Goal: Find specific page/section: Find specific page/section

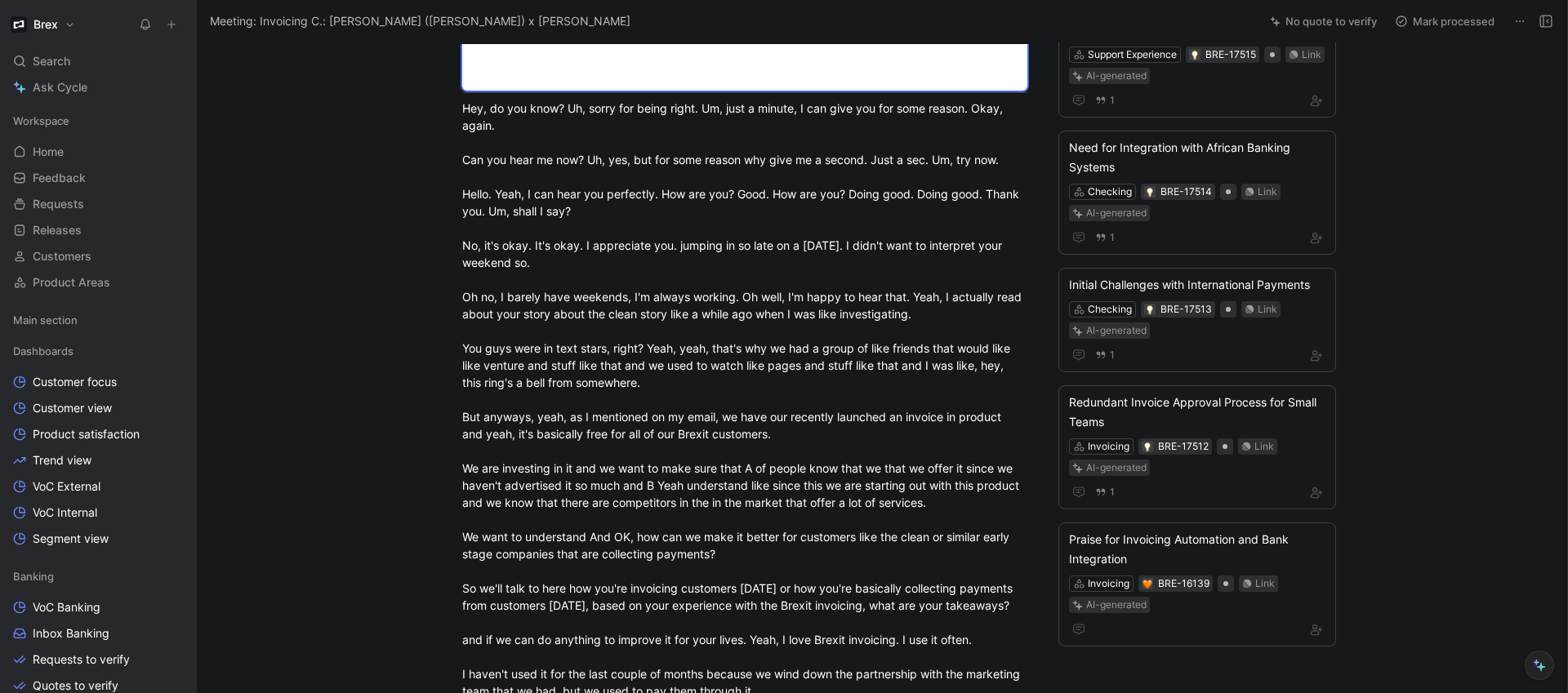
scroll to position [417, 0]
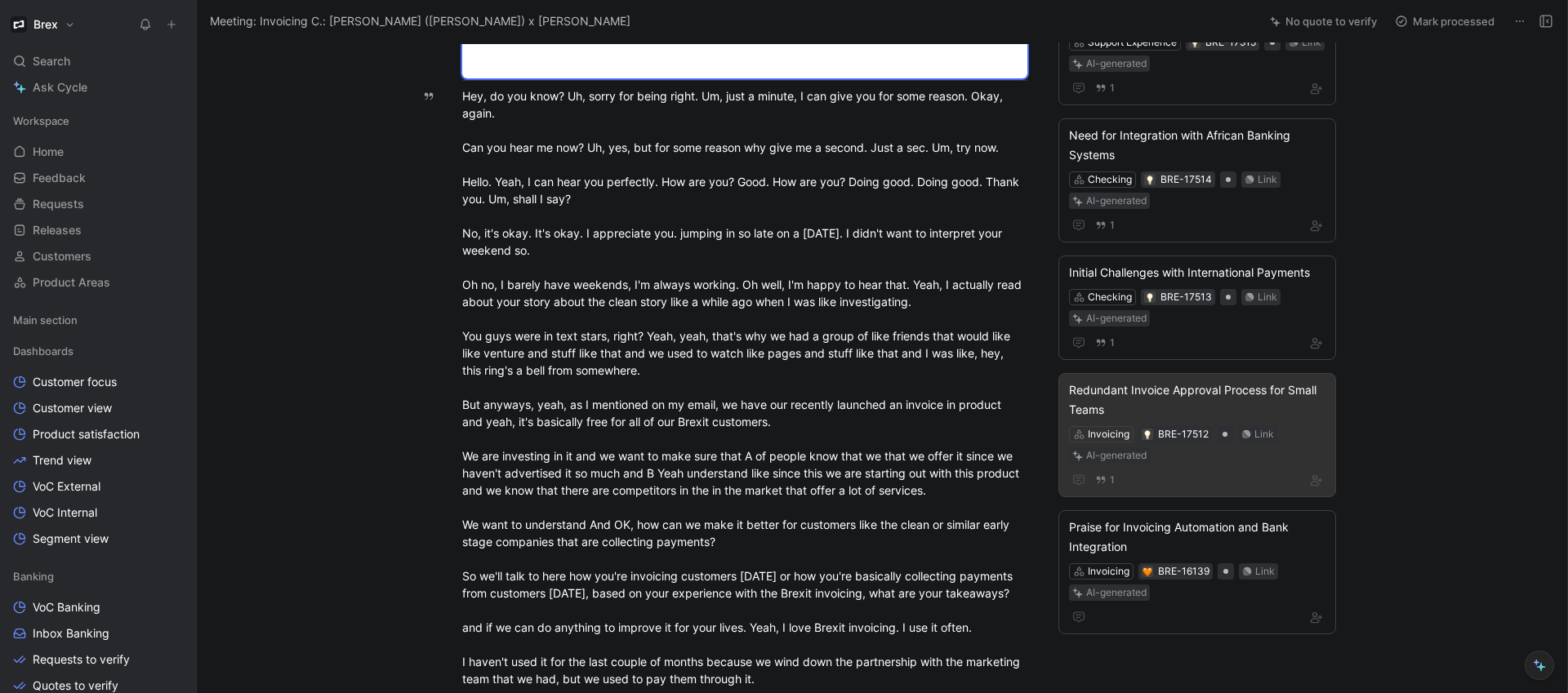
click at [1156, 381] on div "Redundant Invoice Approval Process for Small Teams" at bounding box center [1197, 401] width 256 height 39
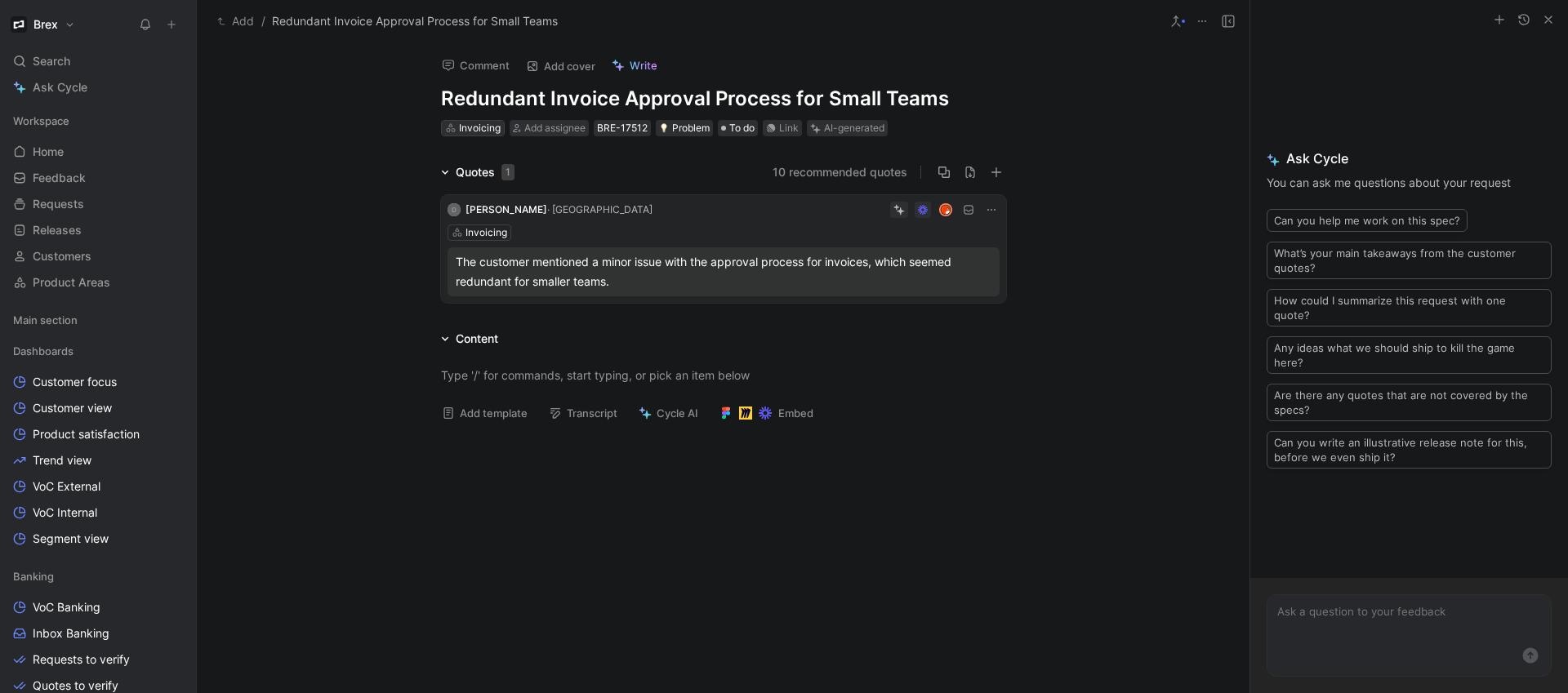
click at [479, 125] on div "Invoicing" at bounding box center [480, 129] width 42 height 17
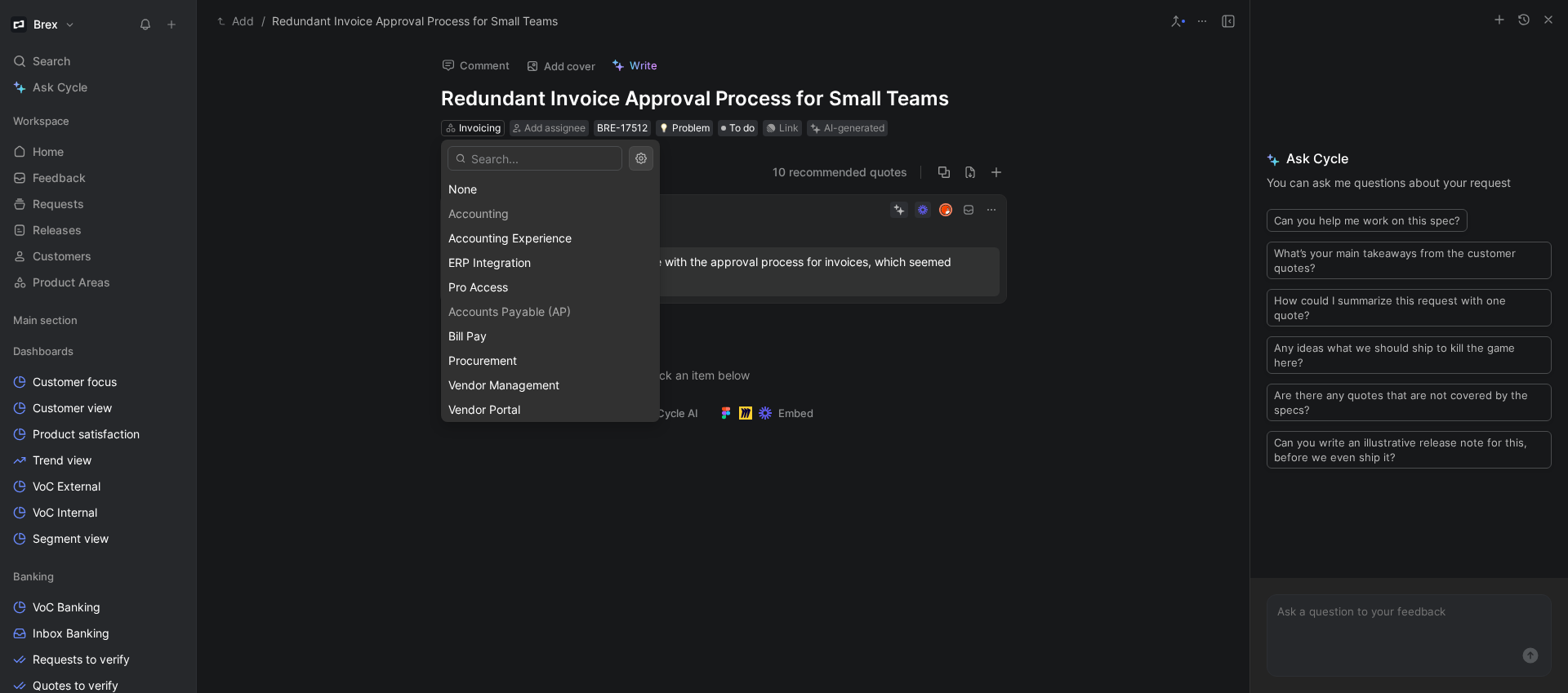
type input "v"
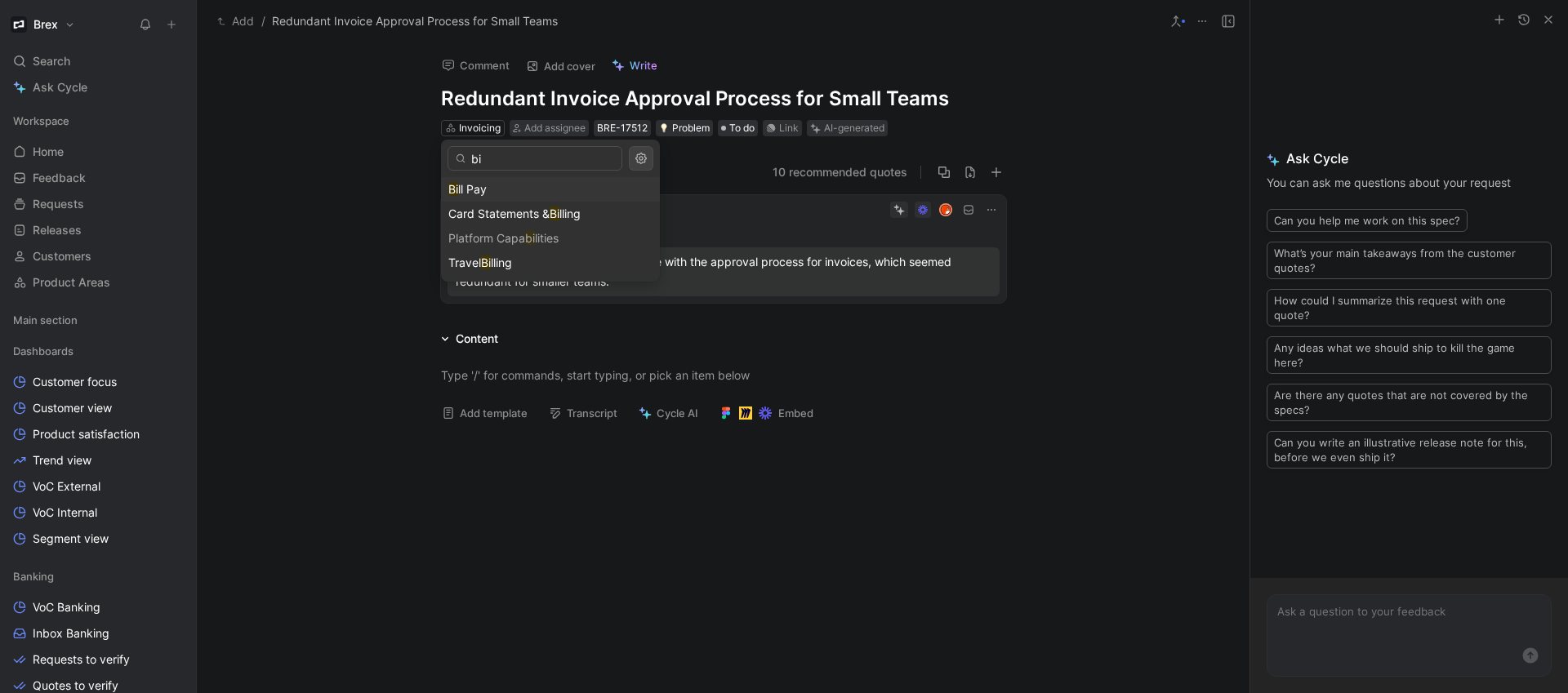
type input "bil"
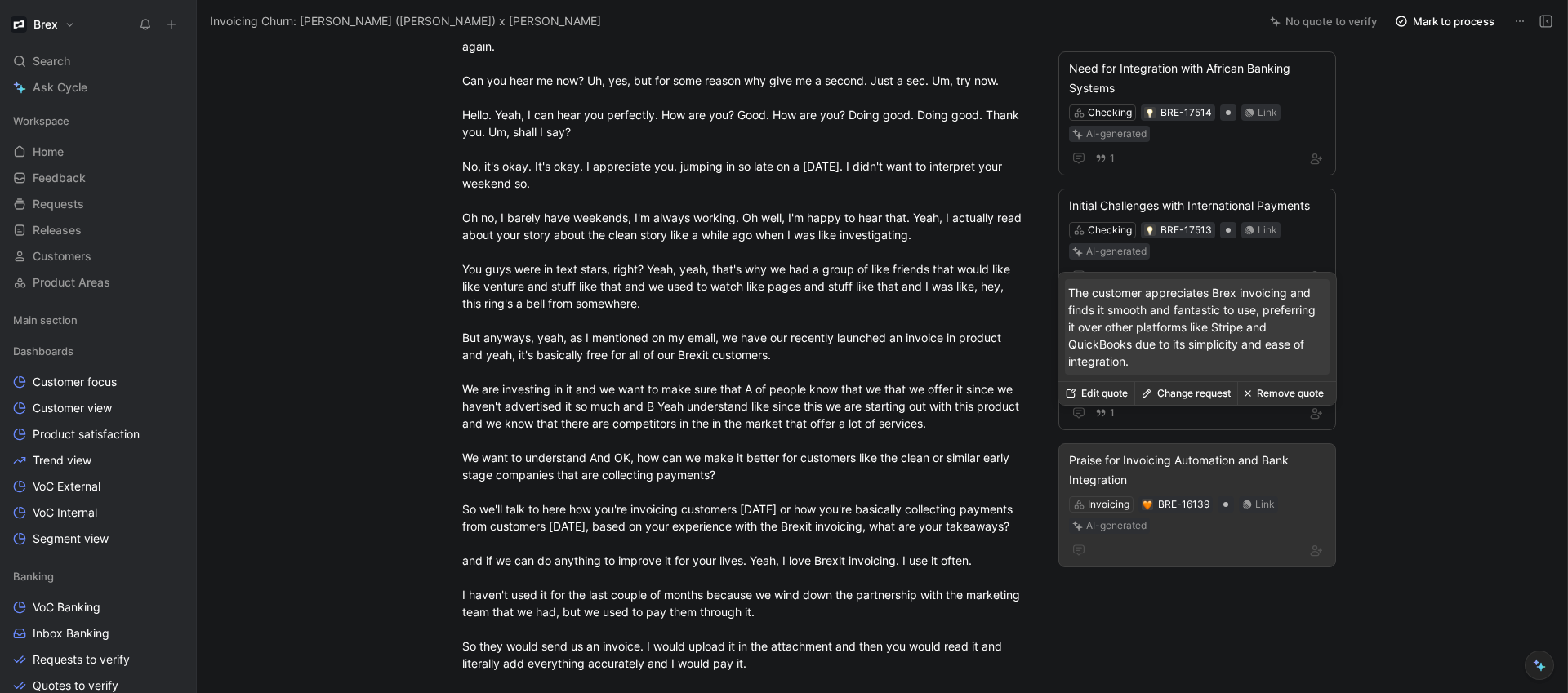
scroll to position [488, 0]
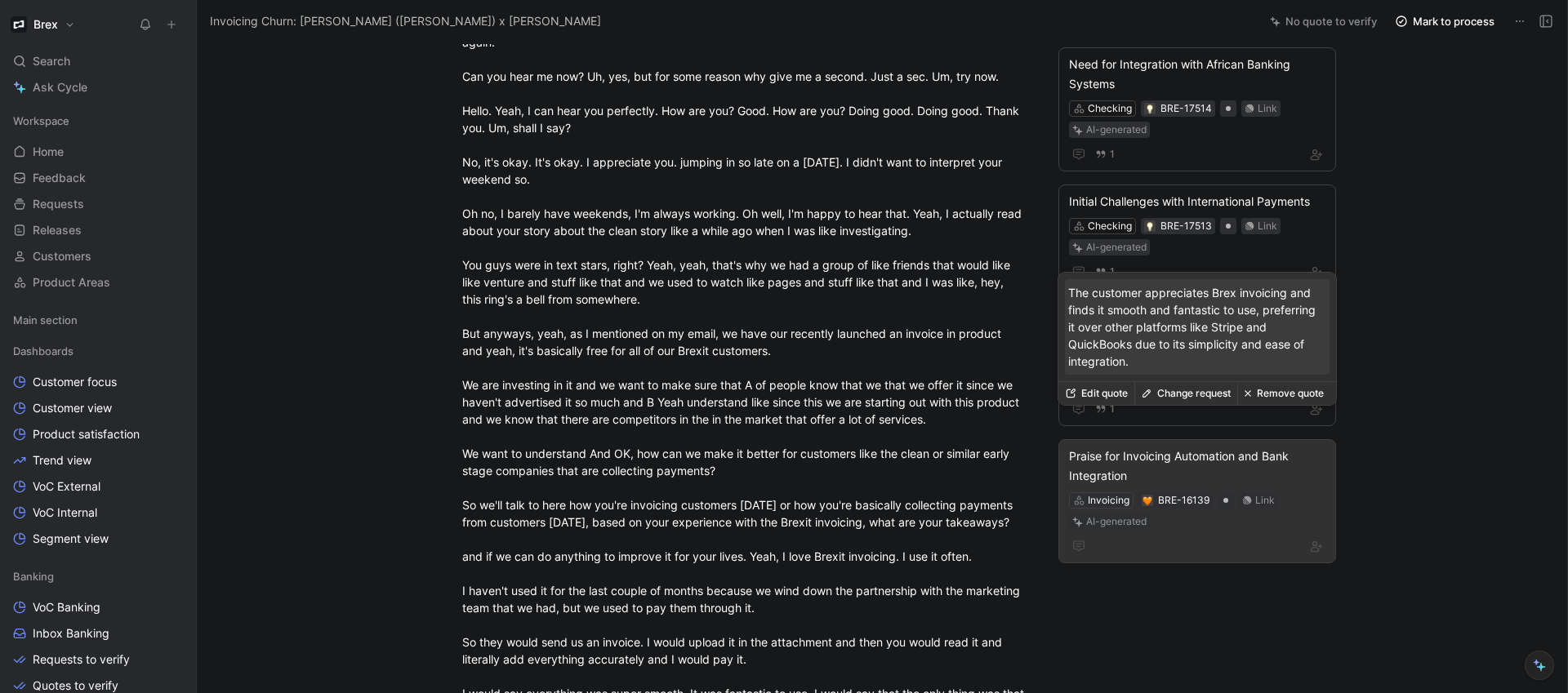
click at [1103, 493] on div "Invoicing" at bounding box center [1109, 501] width 42 height 17
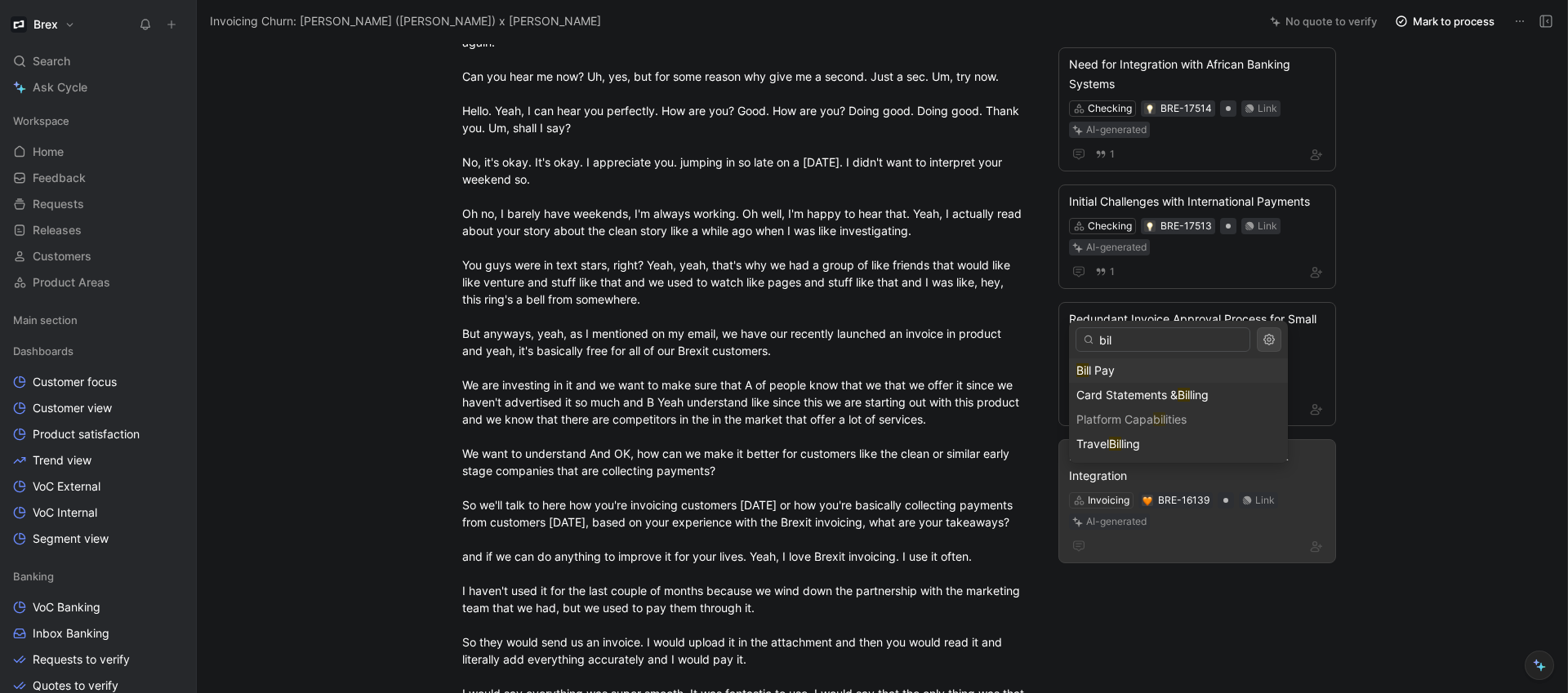
type input "bill"
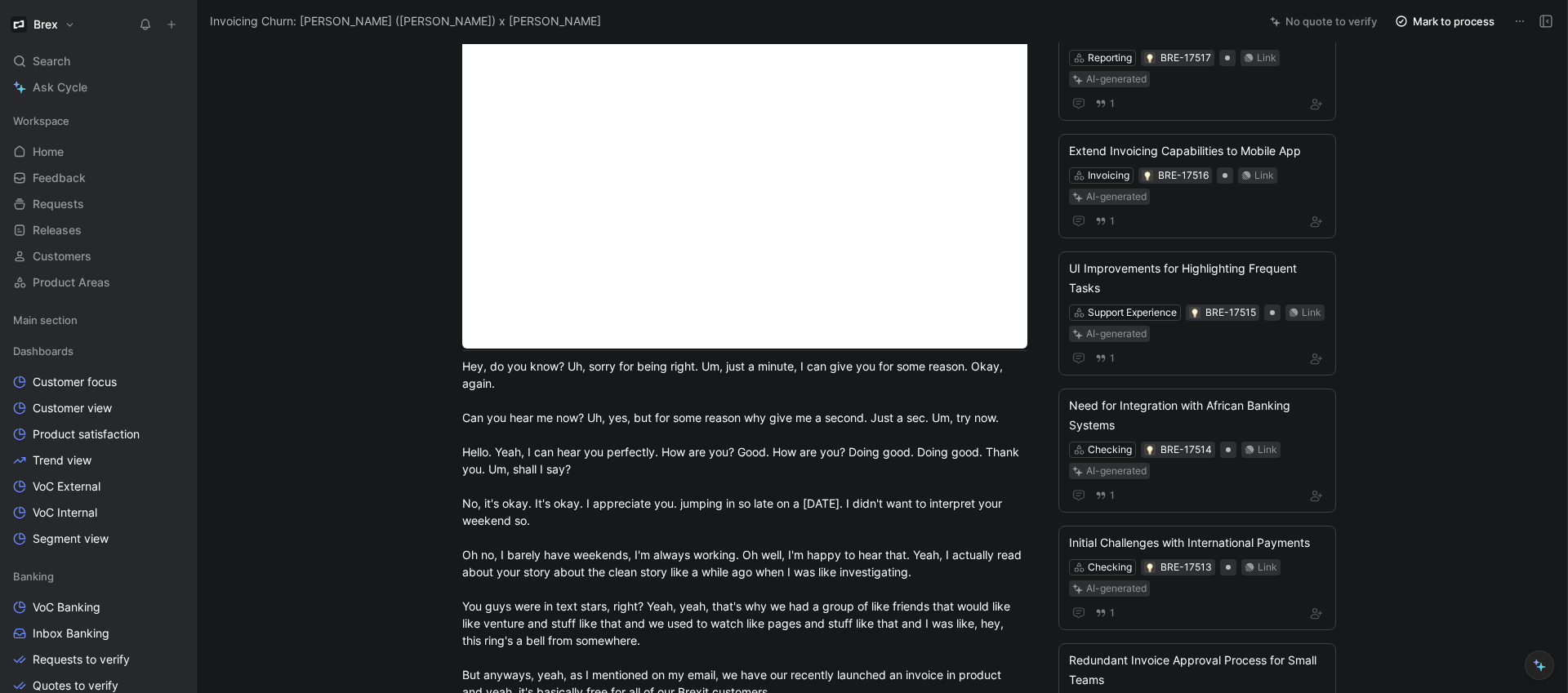
scroll to position [149, 0]
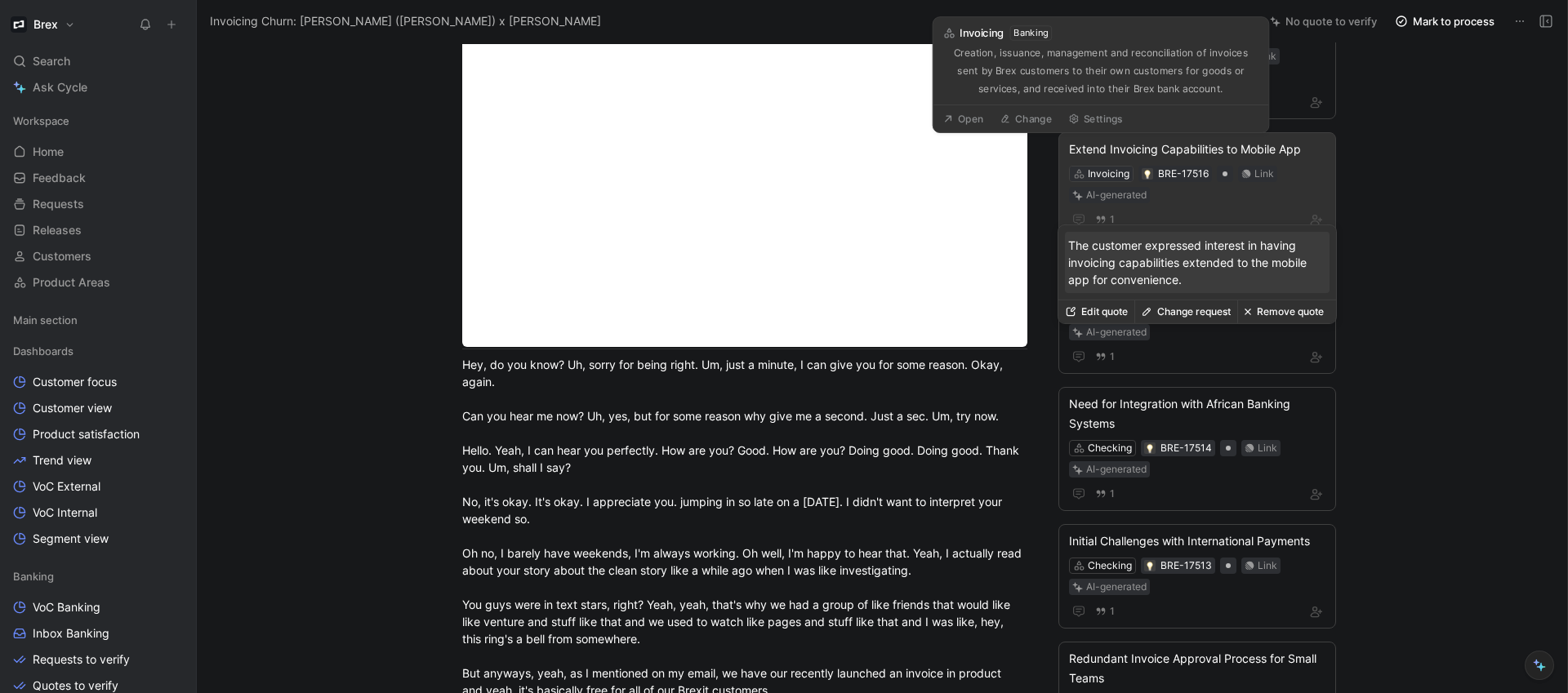
click at [1114, 166] on div "Invoicing" at bounding box center [1109, 174] width 42 height 17
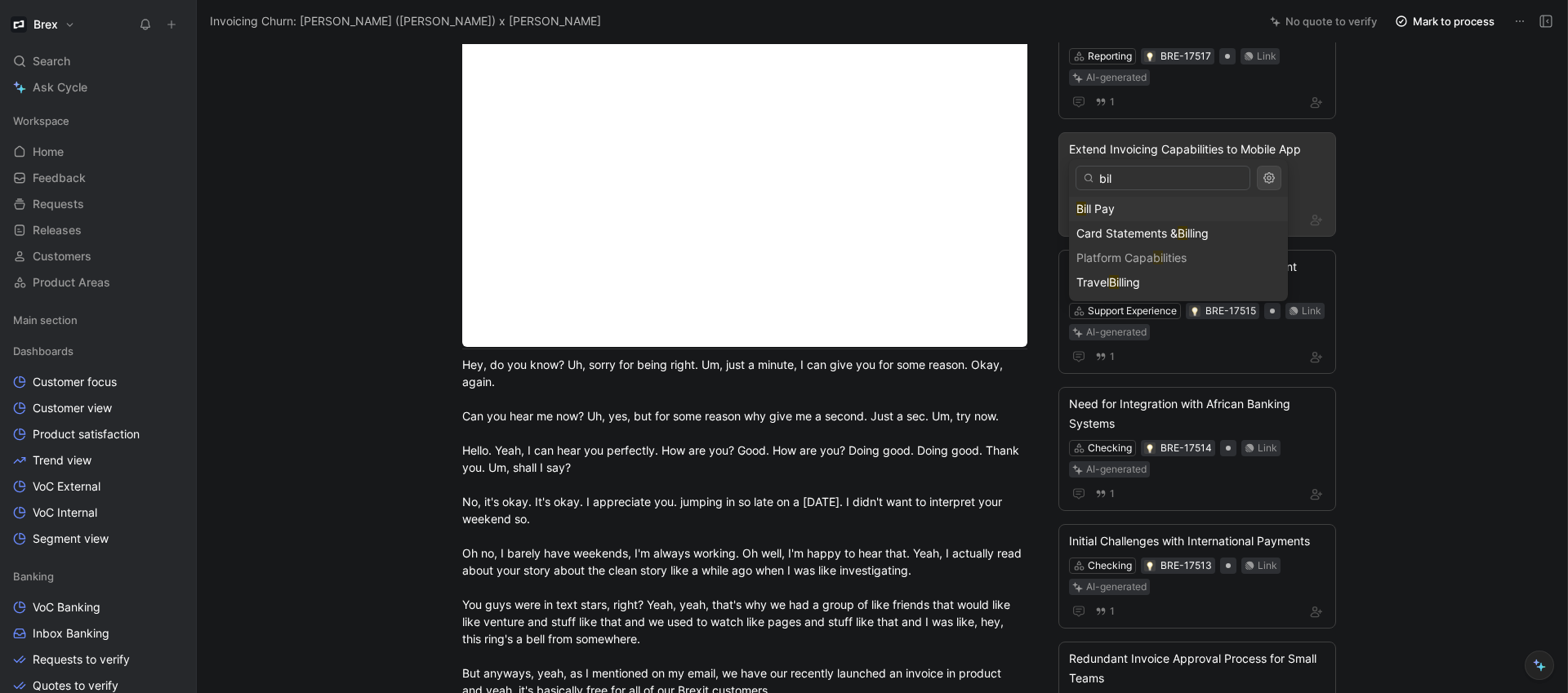
type input "bill"
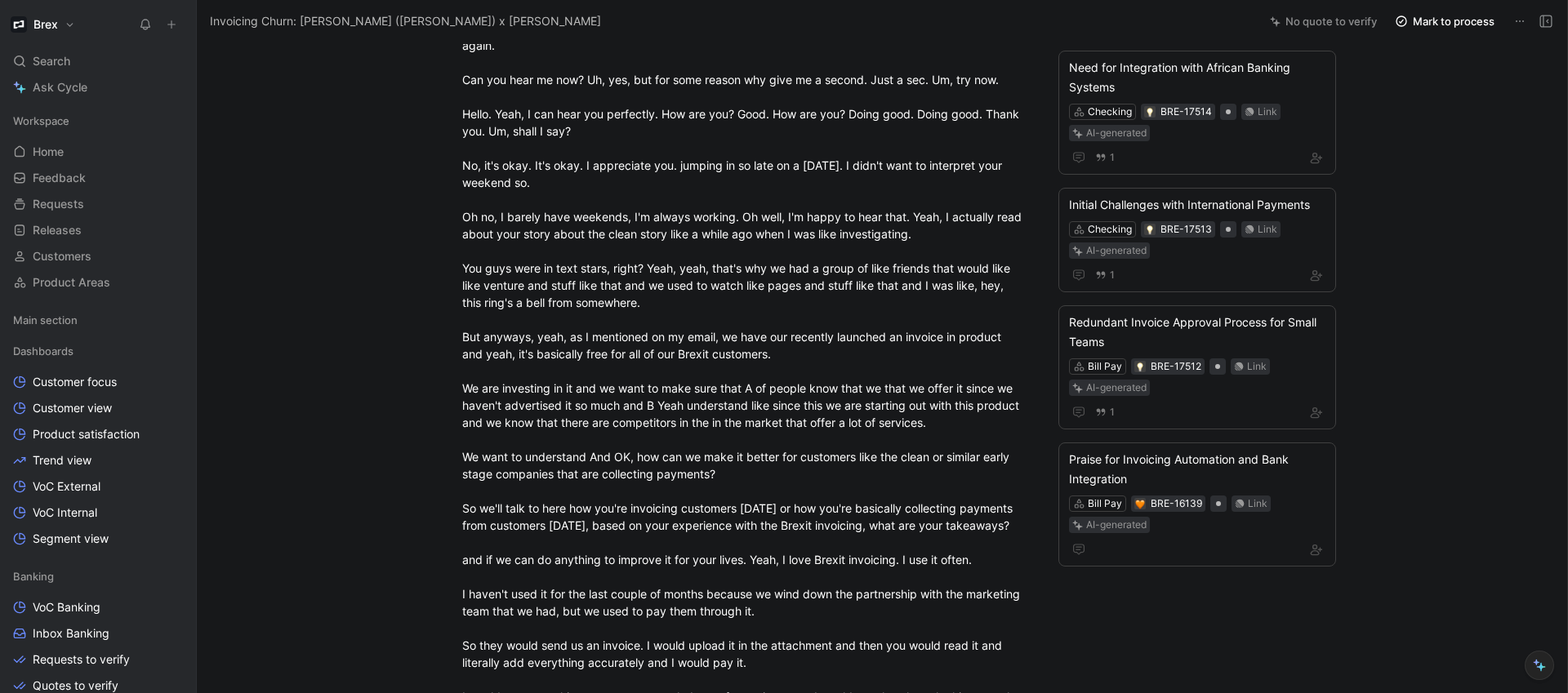
scroll to position [0, 0]
